Goal: Information Seeking & Learning: Learn about a topic

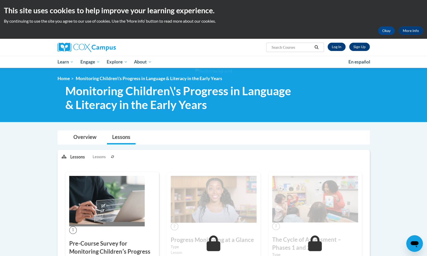
click at [339, 42] on div "Sign Up Log In Search Search..." at bounding box center [267, 45] width 214 height 13
click at [338, 45] on link "Log In" at bounding box center [337, 47] width 18 height 8
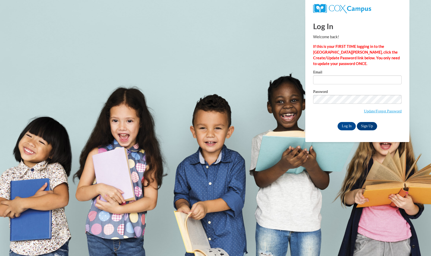
click at [345, 88] on div "Email Password Update/Forgot Password Log In Sign Up OR" at bounding box center [357, 100] width 89 height 60
click at [345, 81] on input "Email" at bounding box center [357, 80] width 89 height 9
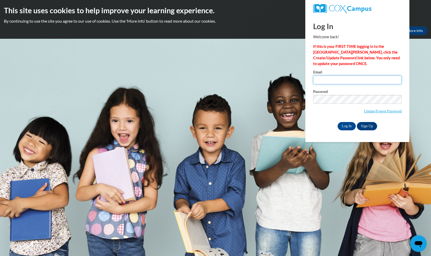
type input "lullmohamud0@gmail.com"
click at [348, 126] on input "Log In" at bounding box center [347, 126] width 18 height 8
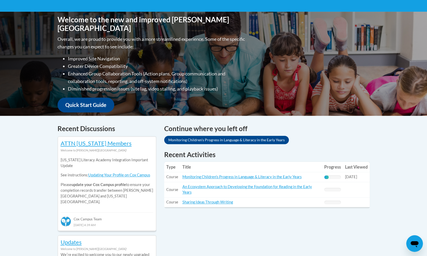
scroll to position [104, 0]
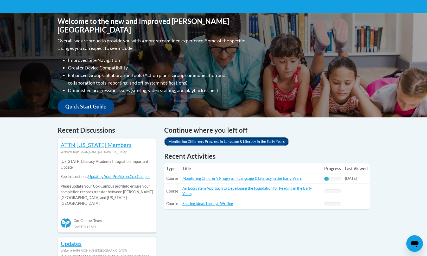
click at [186, 141] on link "Monitoring Children's Progress in Language & Literacy in the Early Years" at bounding box center [226, 142] width 125 height 8
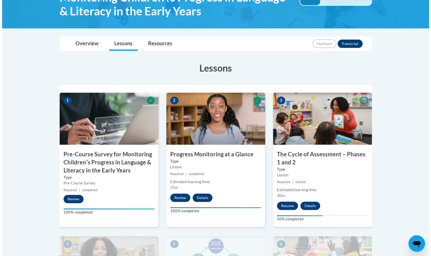
scroll to position [104, 0]
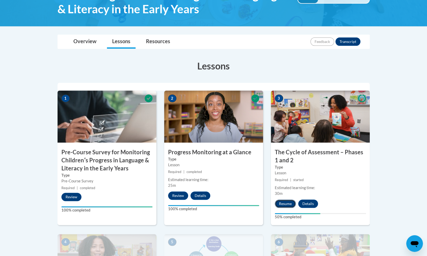
click at [283, 203] on button "Resume" at bounding box center [285, 204] width 21 height 8
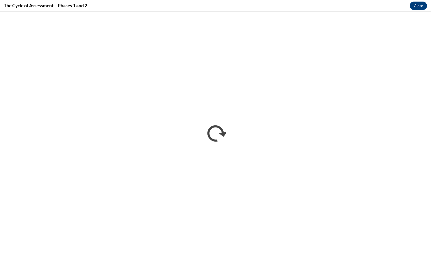
scroll to position [0, 0]
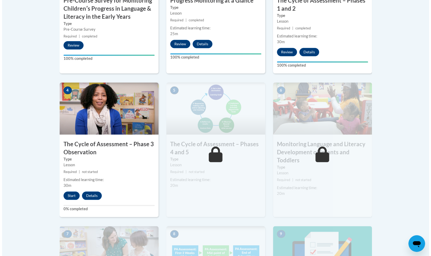
scroll to position [260, 0]
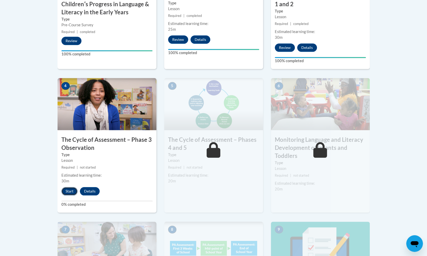
click at [72, 190] on button "Start" at bounding box center [69, 191] width 16 height 8
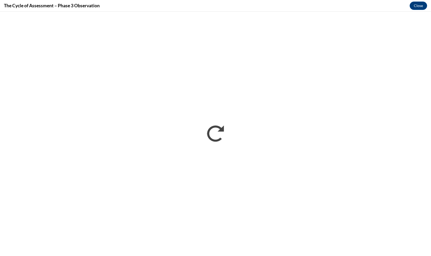
scroll to position [0, 0]
